Goal: Communication & Community: Answer question/provide support

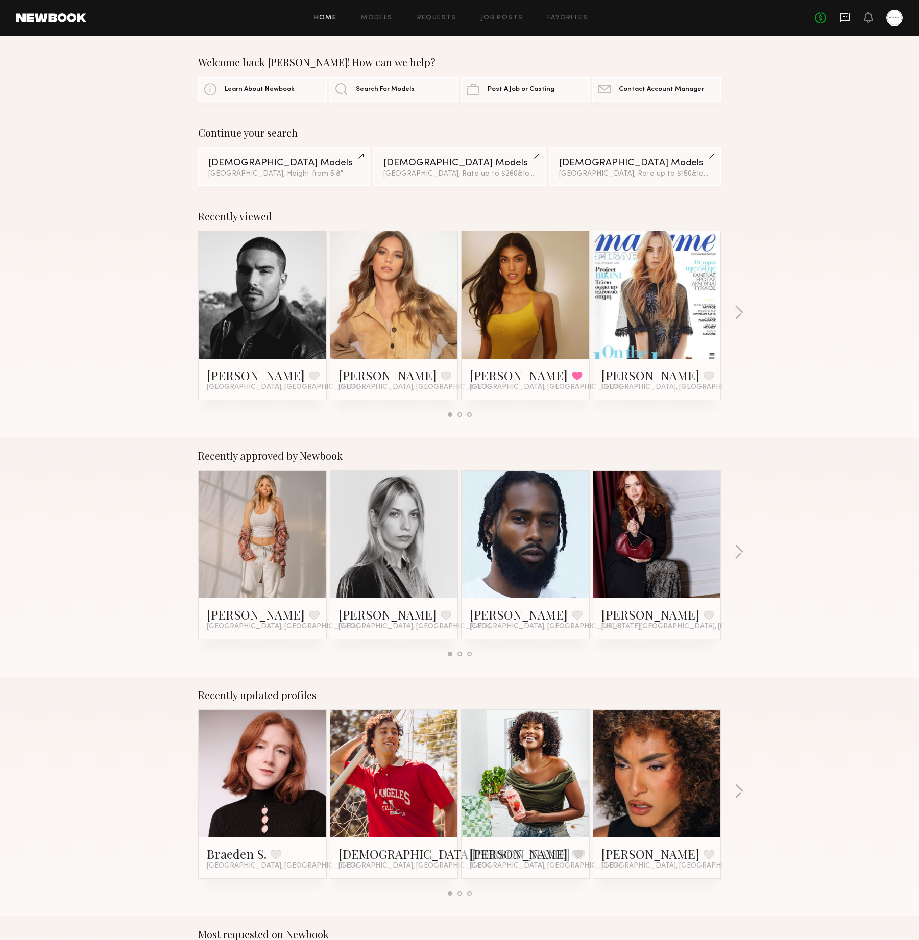
click at [850, 18] on icon at bounding box center [845, 18] width 10 height 10
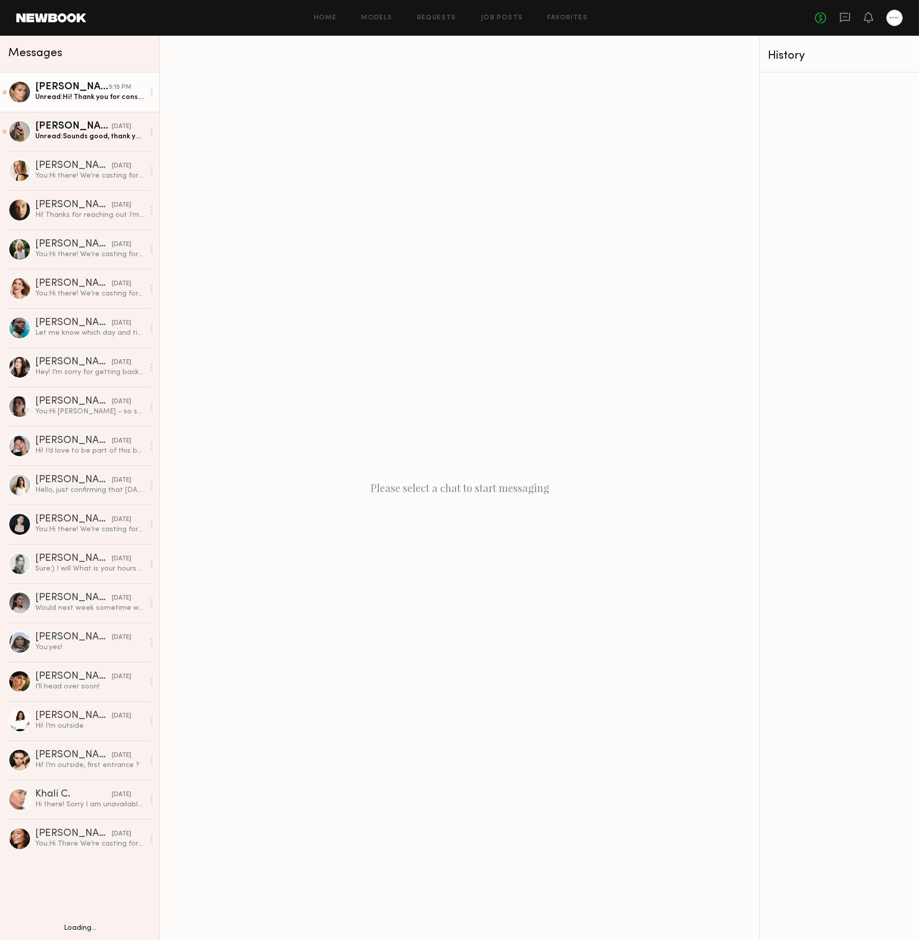
click at [104, 110] on link "Anastasia S. 5:15 PM Unread: Hi! Thank you for considering me - may i ask when …" at bounding box center [79, 91] width 159 height 39
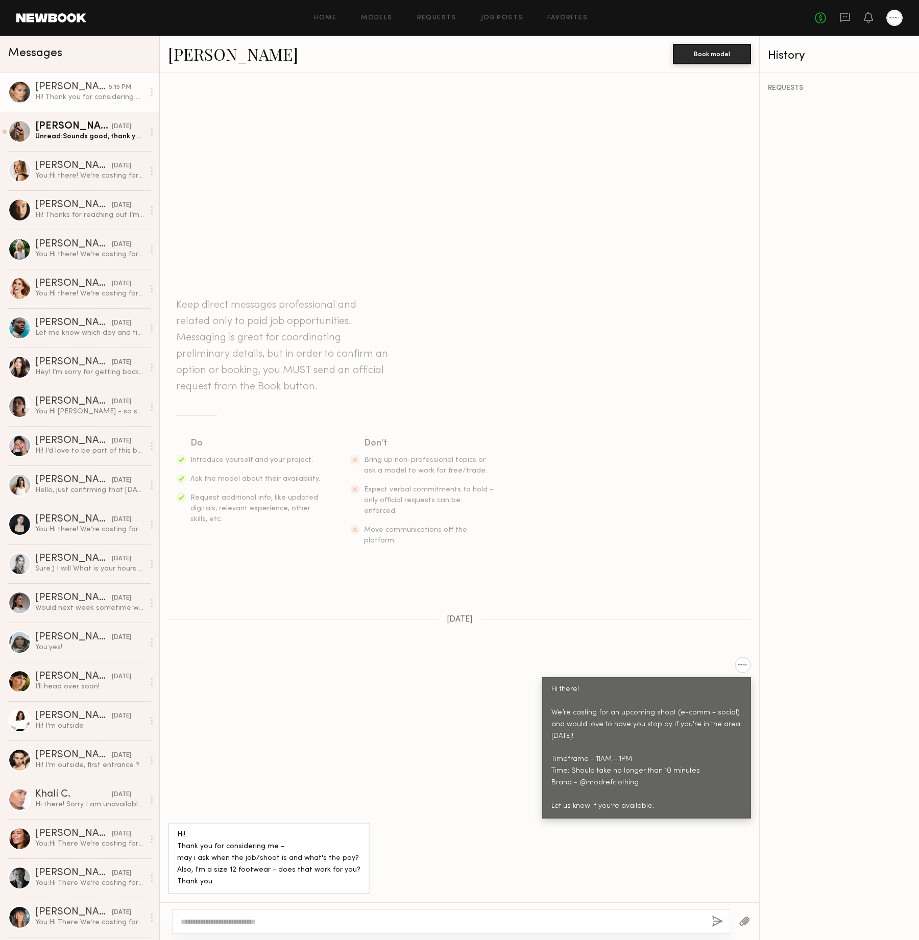
click at [191, 61] on link "Anastasia S." at bounding box center [233, 54] width 130 height 22
click at [20, 137] on div at bounding box center [19, 131] width 23 height 23
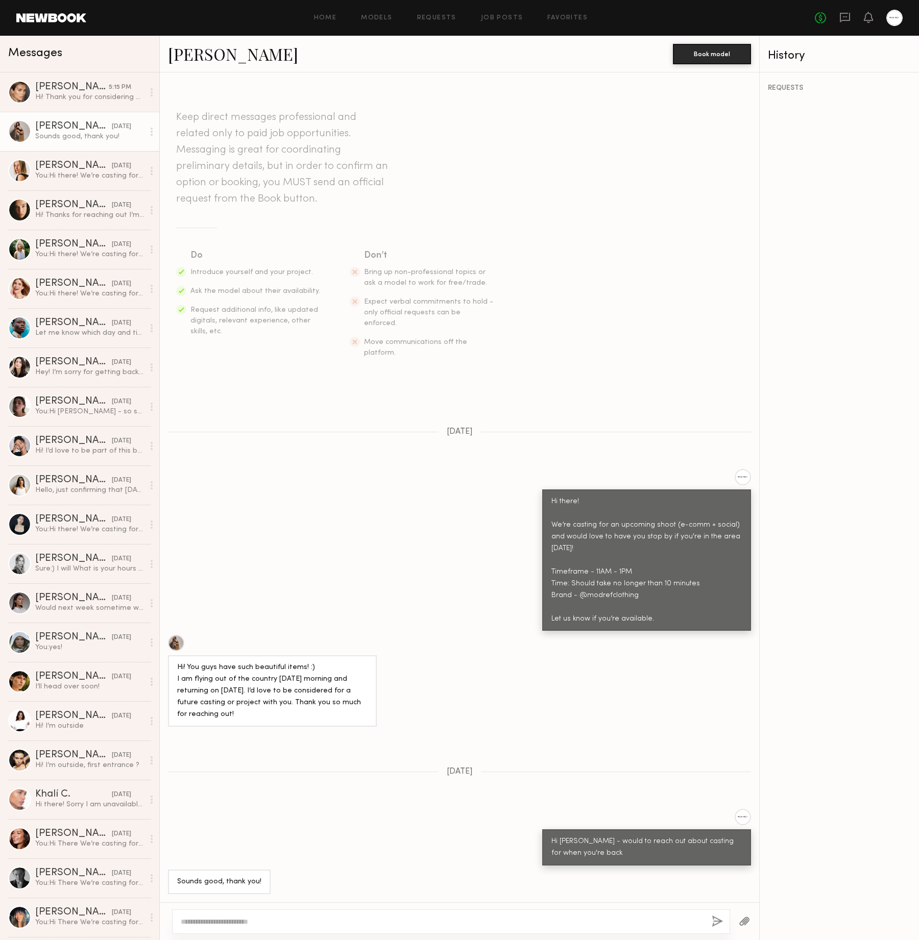
click at [239, 278] on li "Introduce yourself and your project." at bounding box center [255, 272] width 131 height 11
